Goal: Check status: Check status

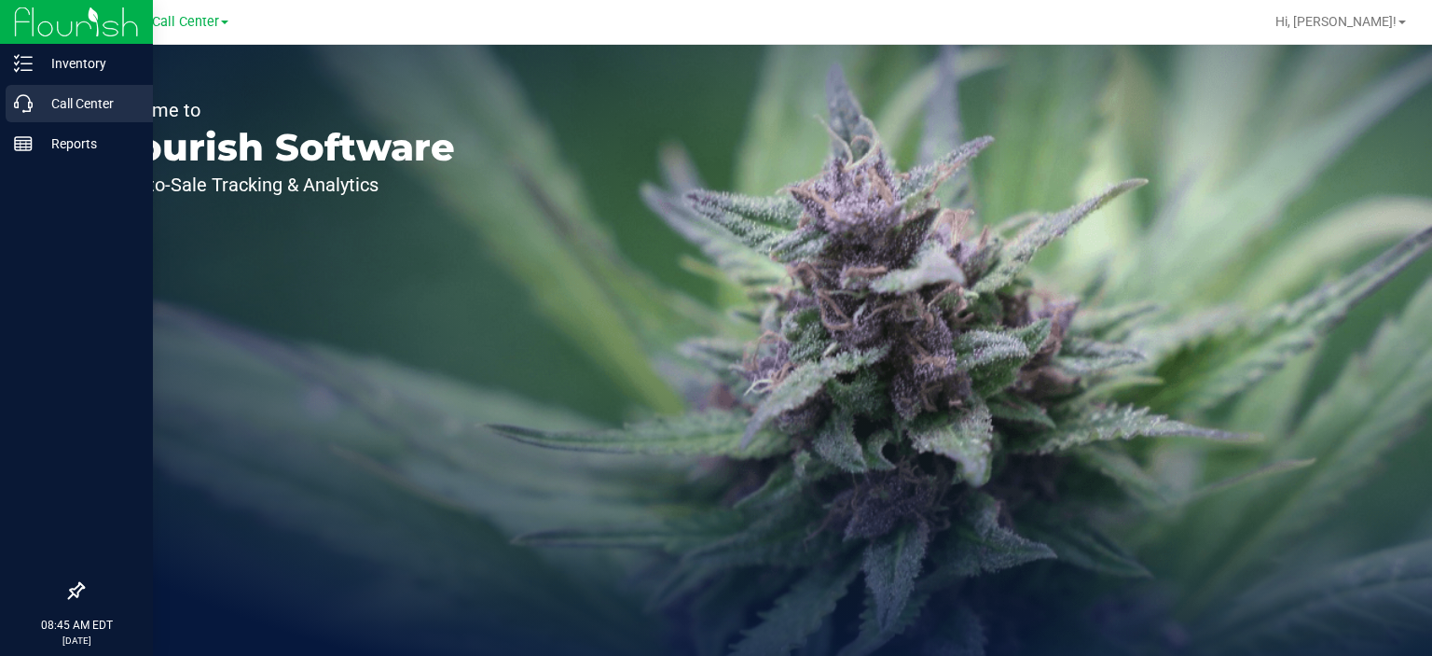
click at [52, 108] on p "Call Center" at bounding box center [89, 103] width 112 height 22
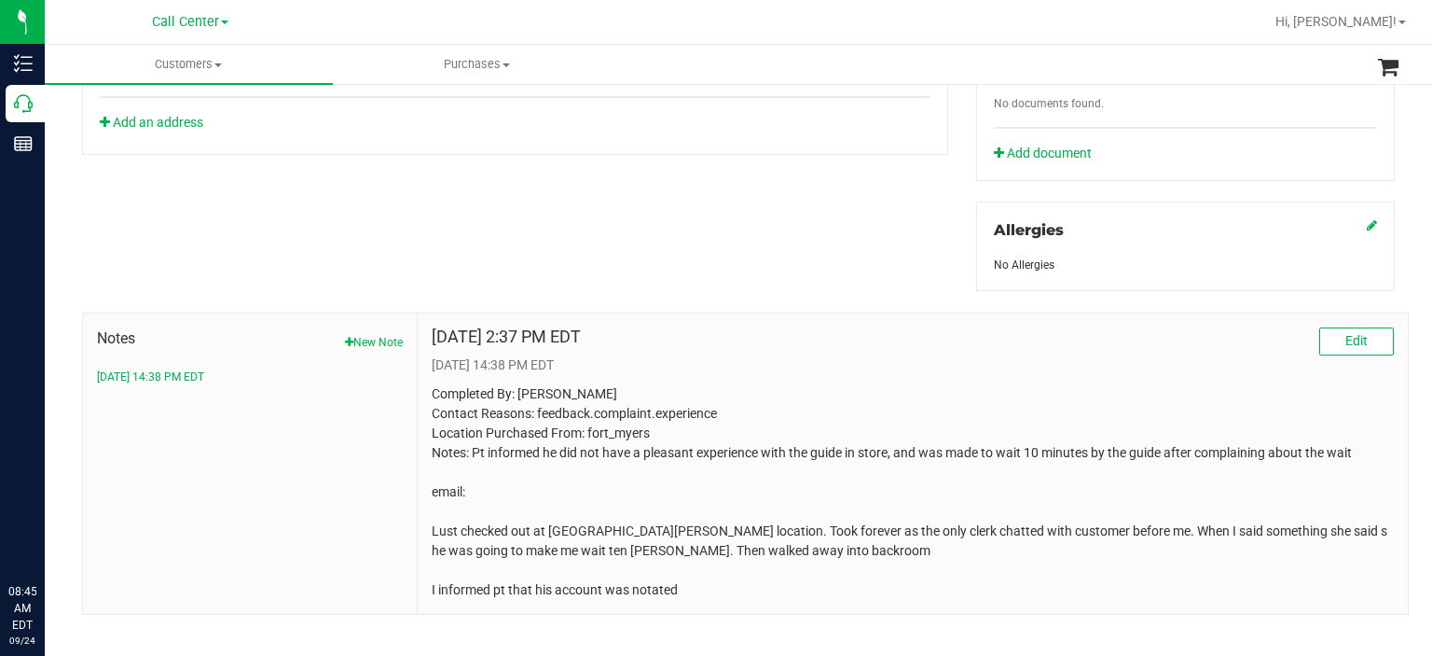
scroll to position [739, 0]
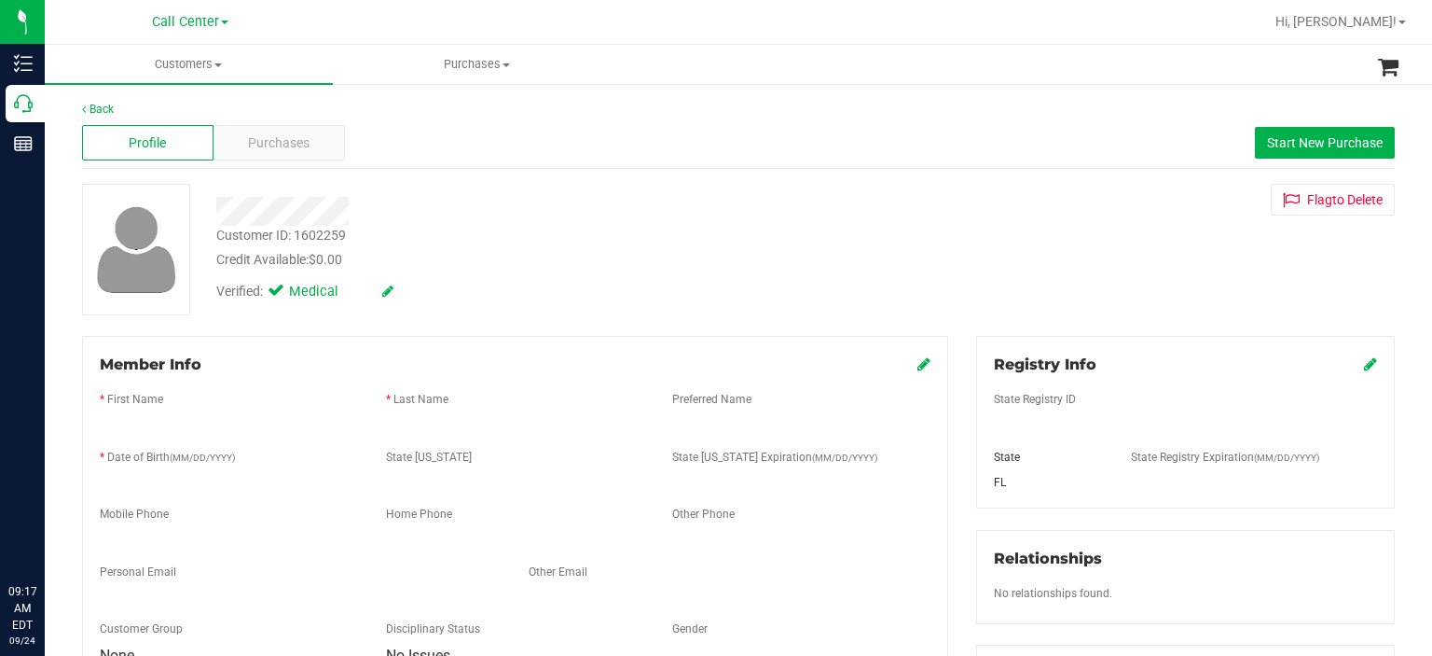
scroll to position [739, 0]
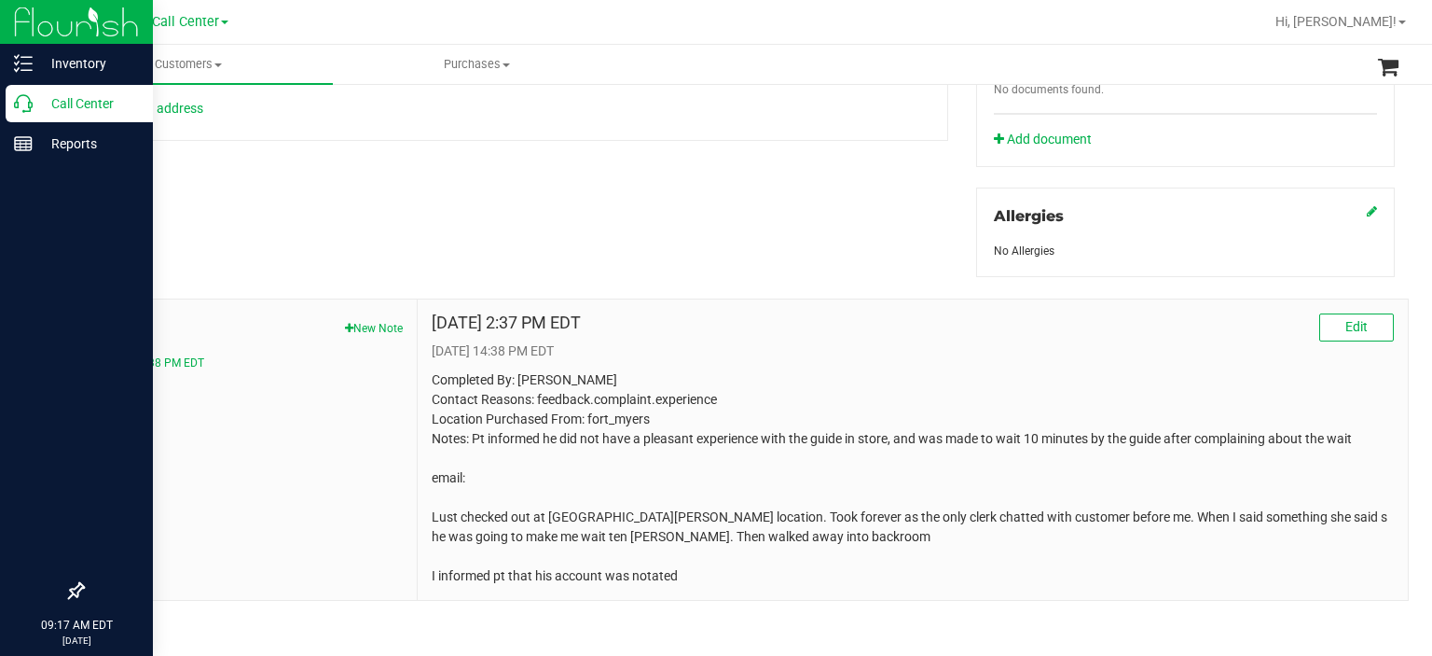
click at [24, 104] on icon at bounding box center [23, 103] width 19 height 19
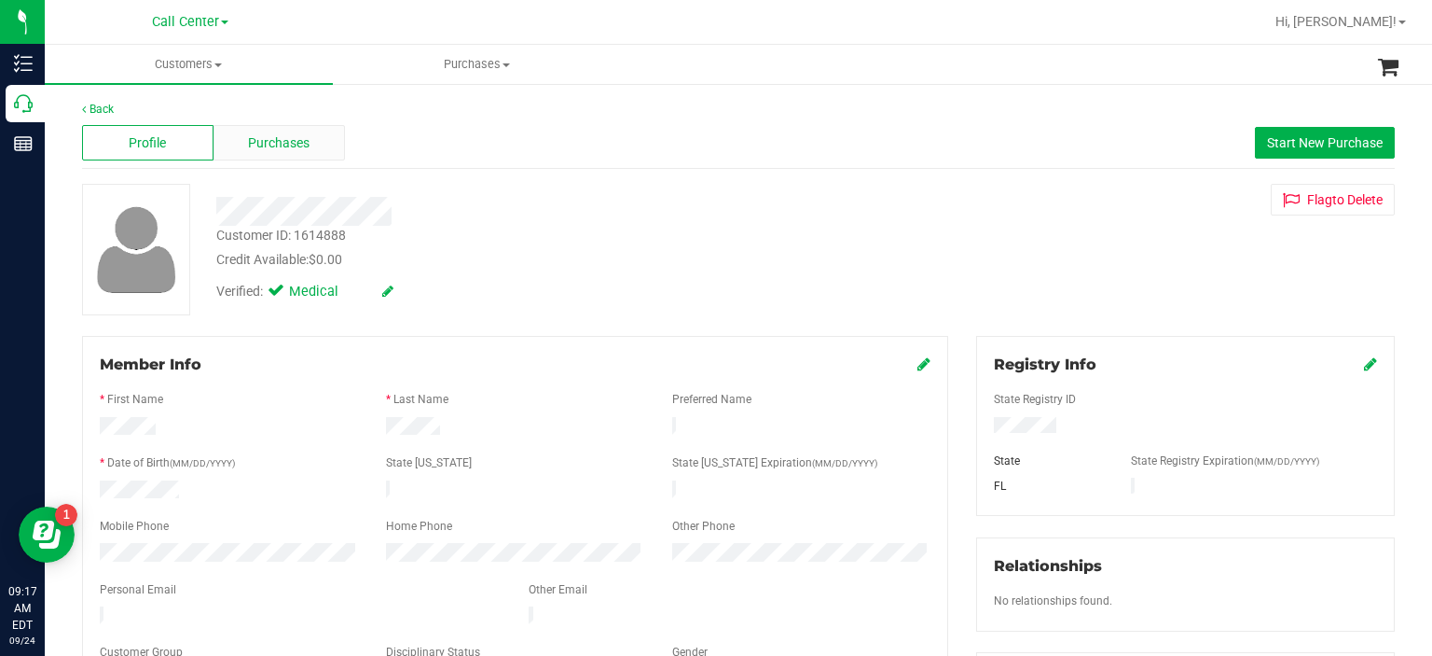
click at [292, 146] on span "Purchases" at bounding box center [279, 143] width 62 height 20
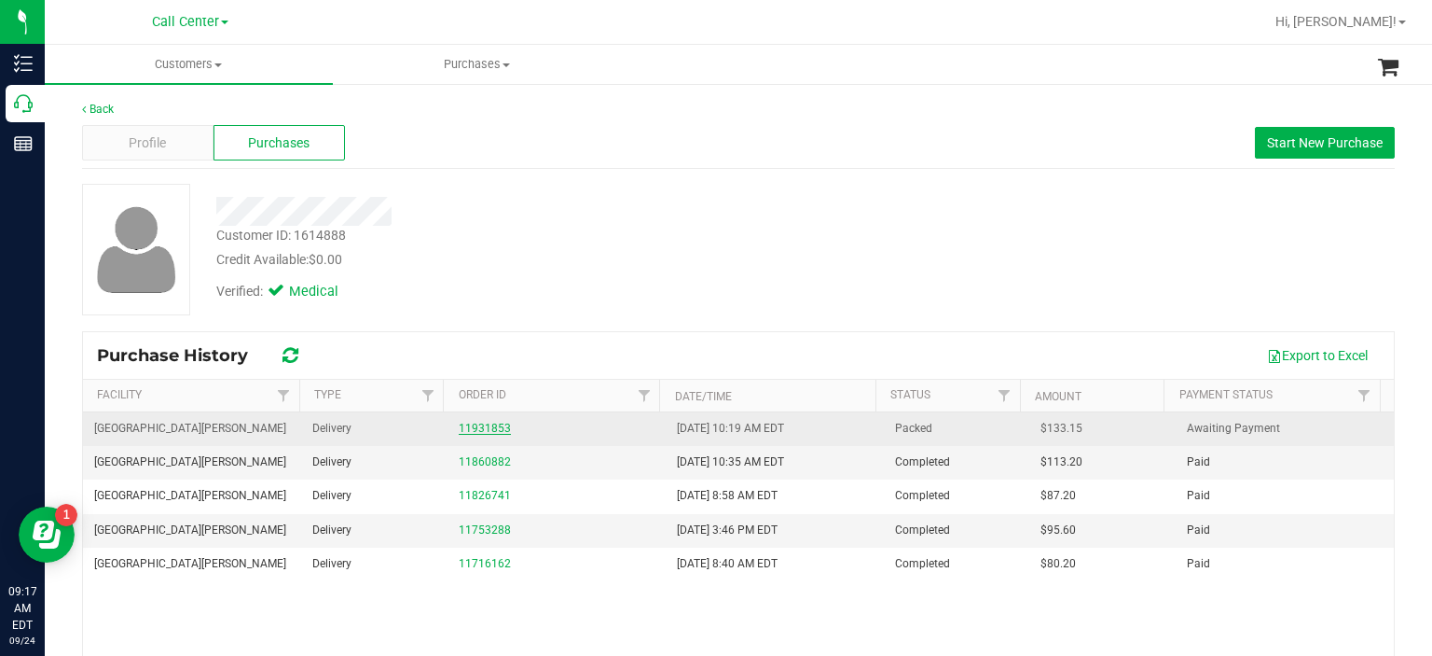
click at [492, 423] on link "11931853" at bounding box center [485, 427] width 52 height 13
